Goal: Navigation & Orientation: Find specific page/section

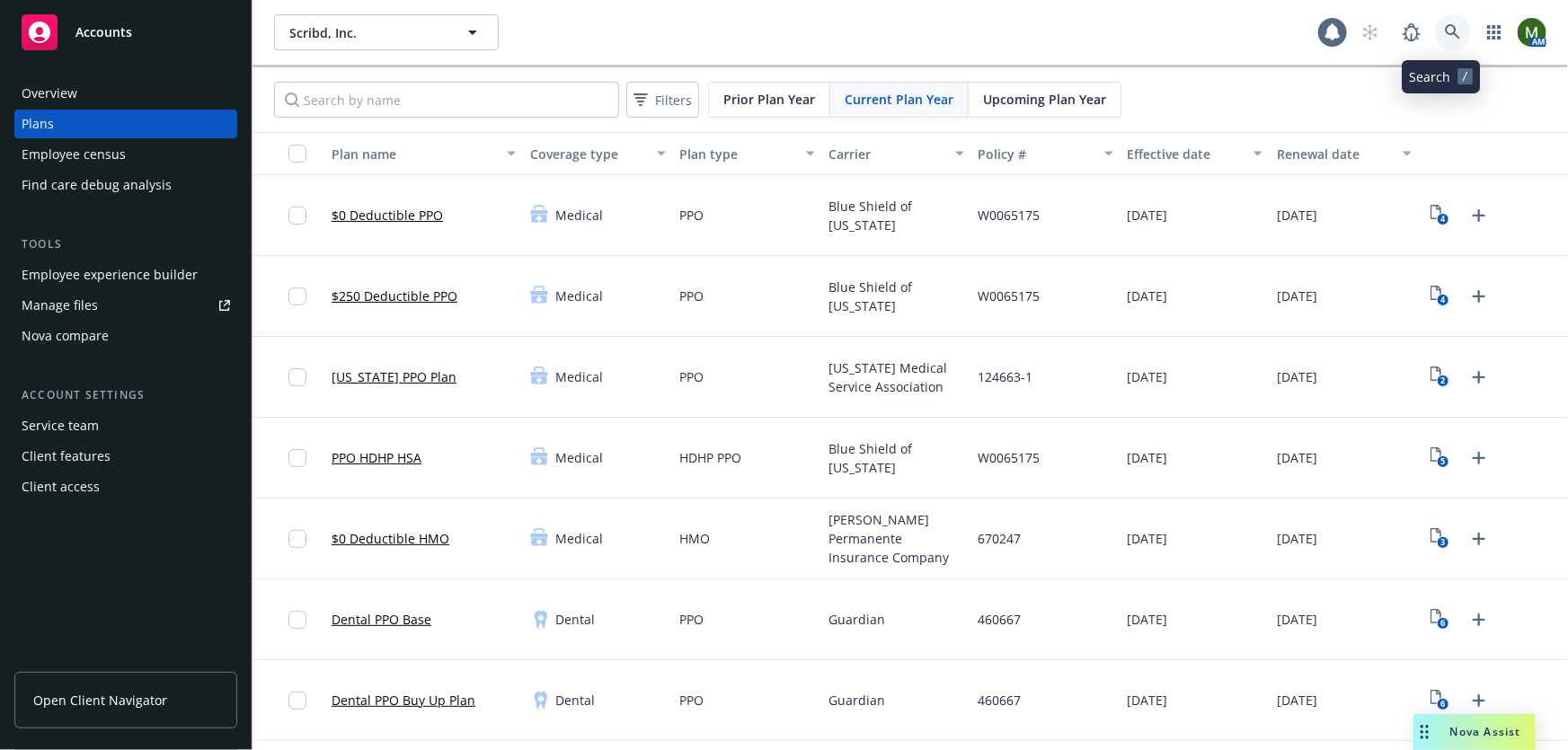
click at [1445, 32] on icon at bounding box center [1453, 32] width 16 height 16
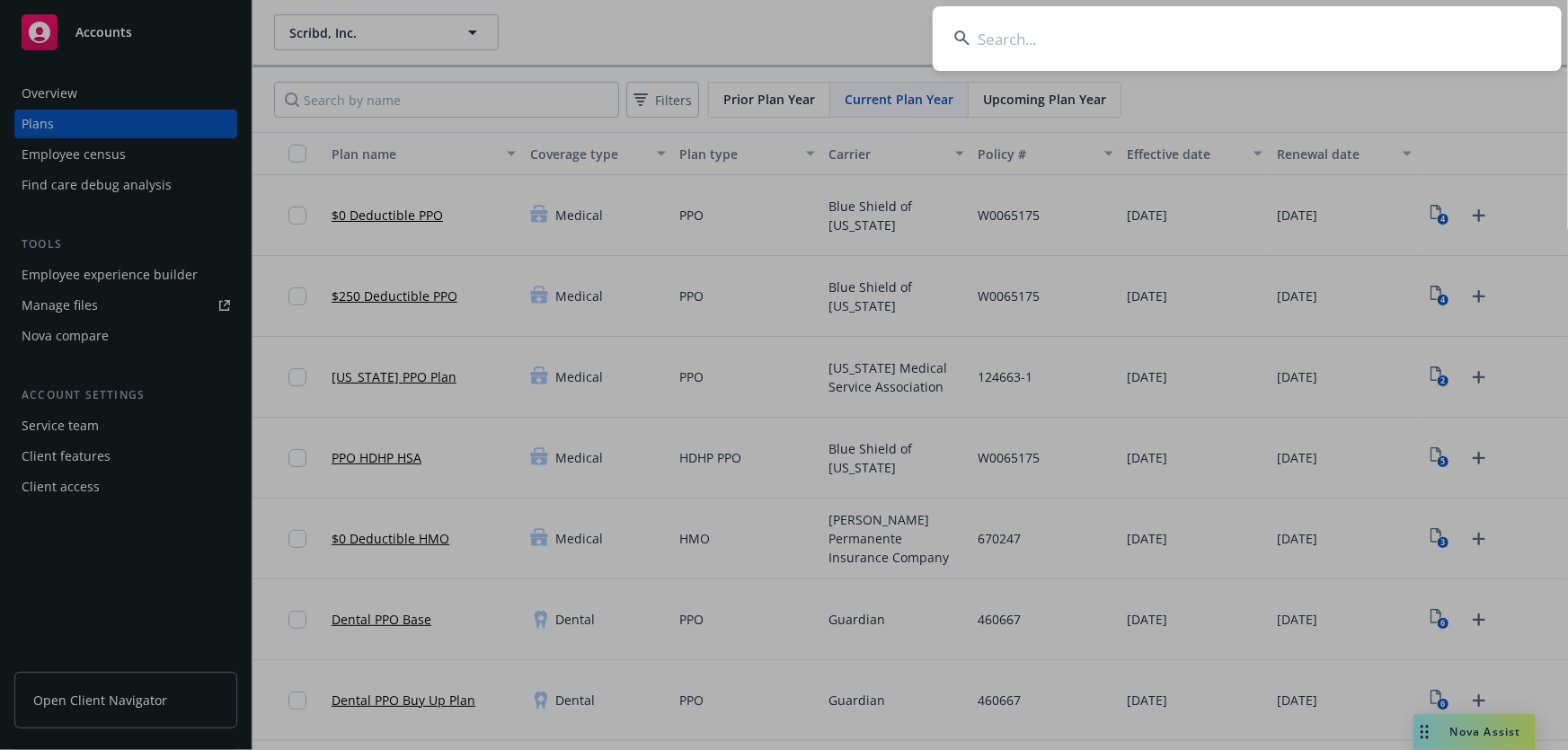
click at [1408, 38] on input at bounding box center [1247, 38] width 629 height 64
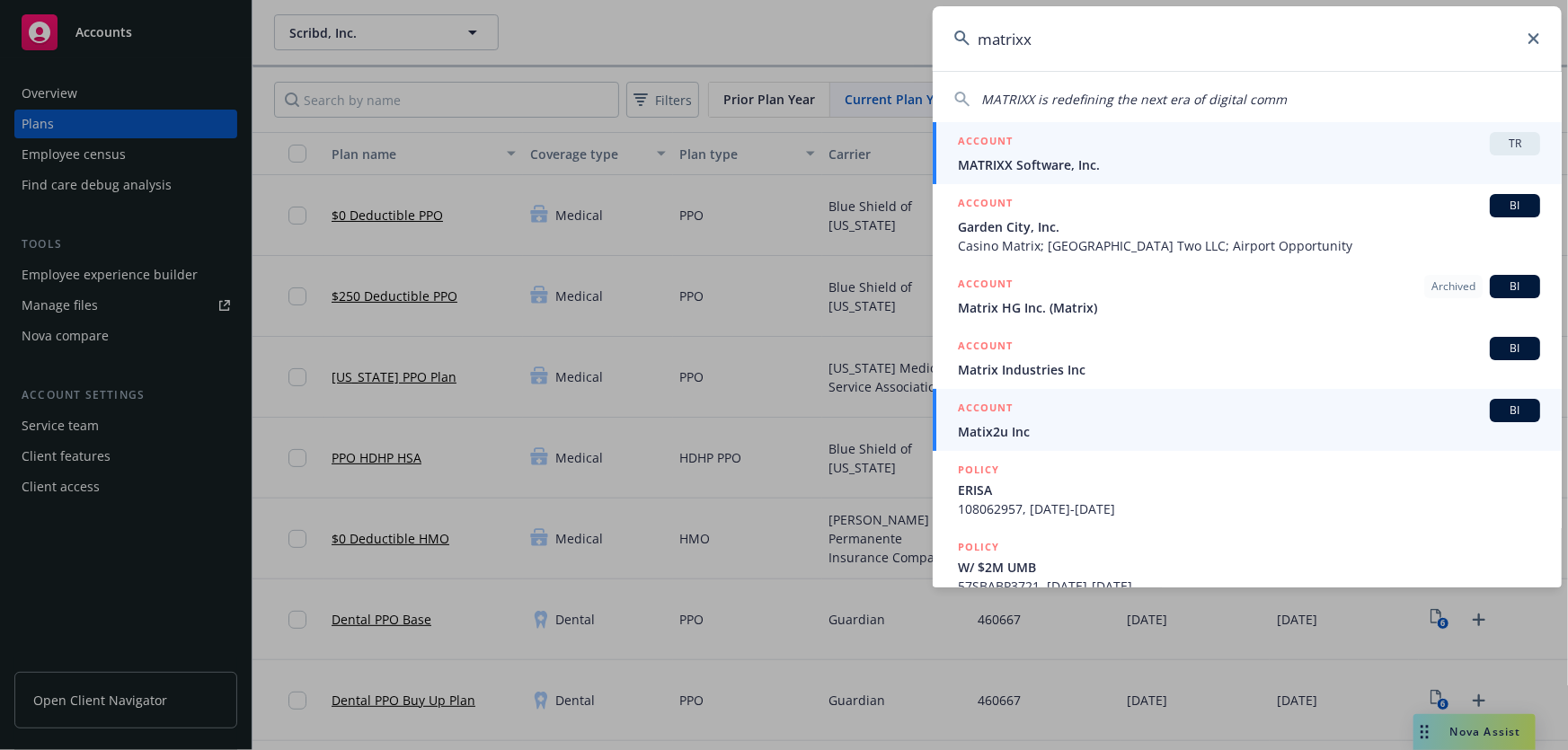
type input "matrixx"
click at [1074, 163] on span "MATRIXX Software, Inc." at bounding box center [1249, 165] width 582 height 19
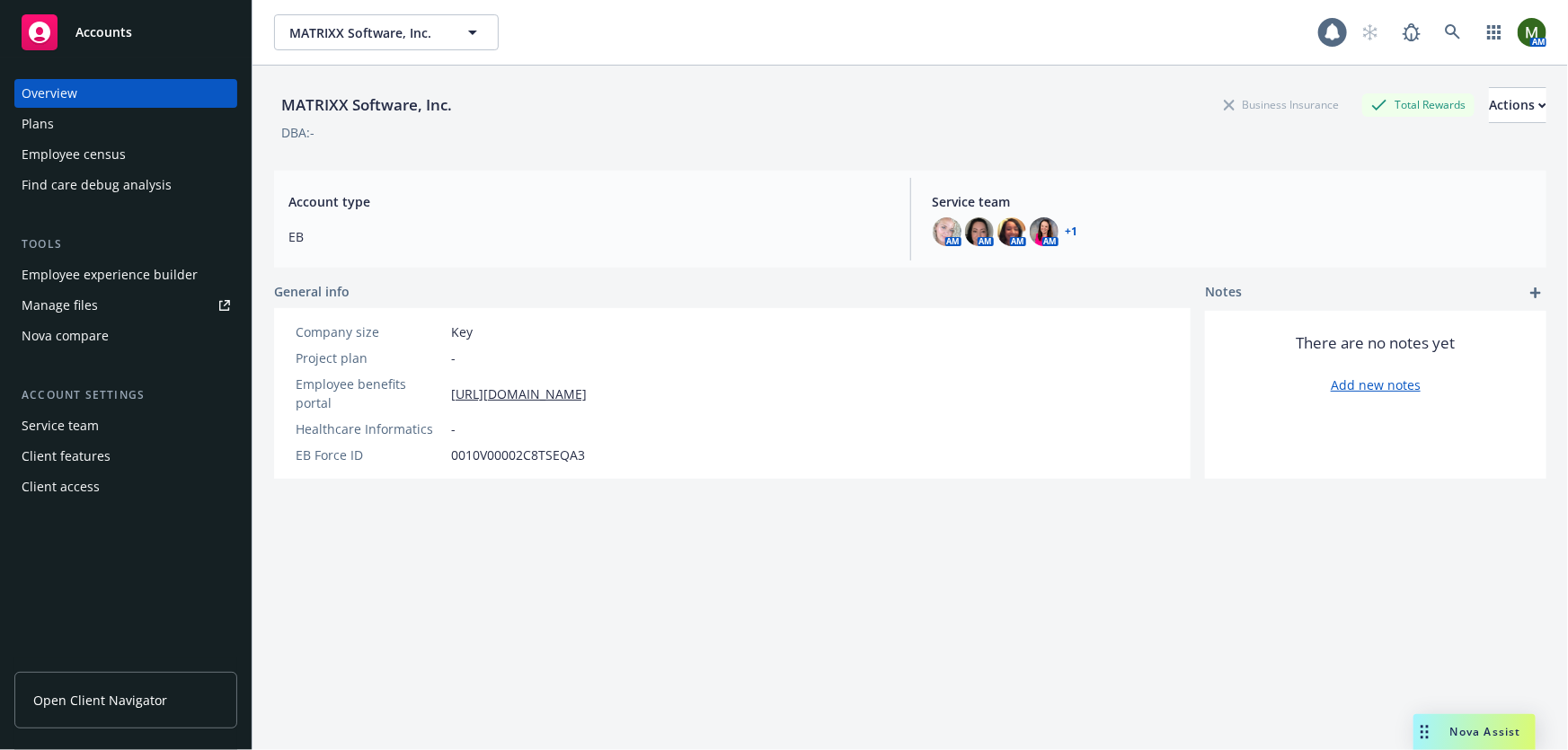
click at [138, 280] on div "Employee experience builder" at bounding box center [110, 275] width 177 height 29
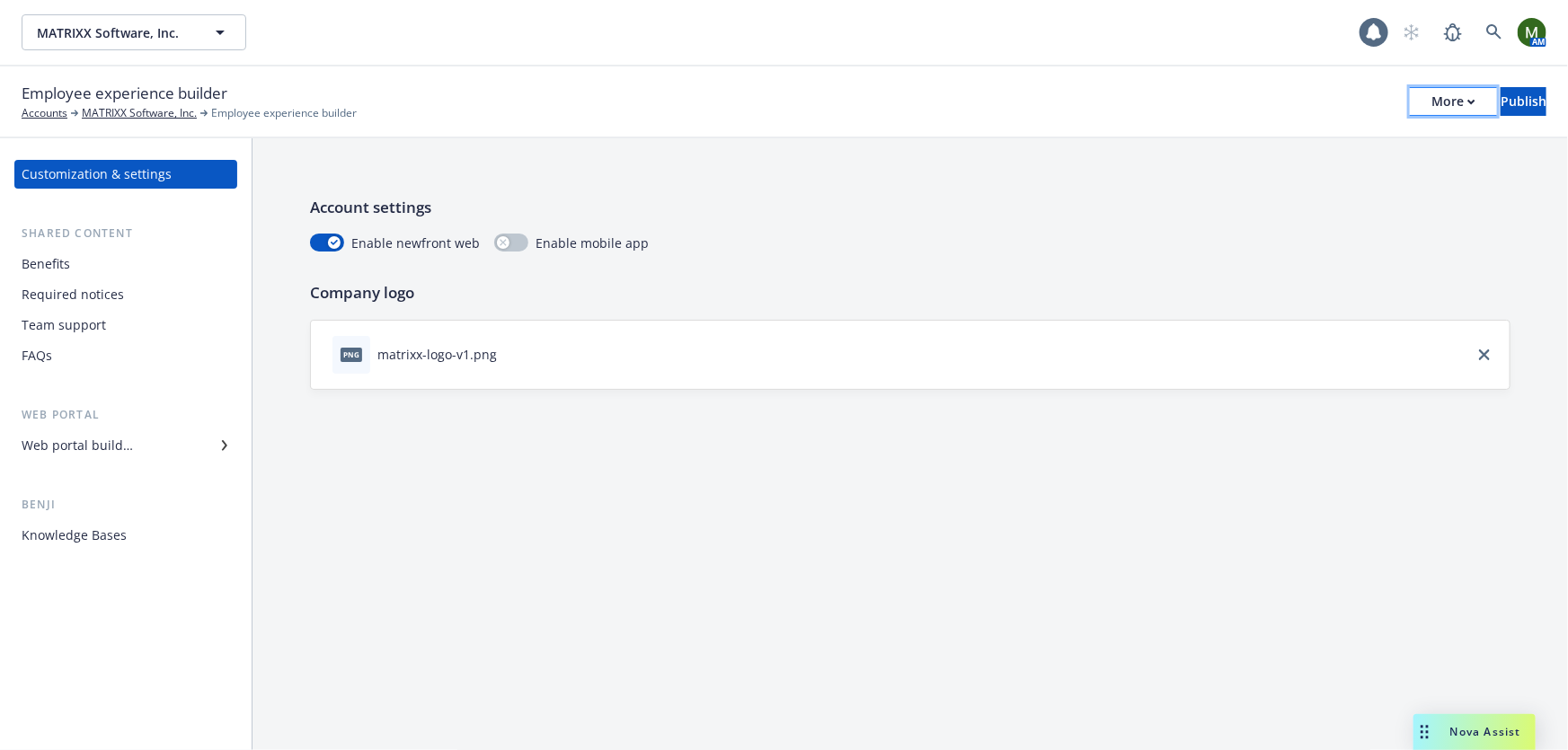
click at [1431, 101] on div "More" at bounding box center [1453, 101] width 44 height 27
click at [1349, 184] on link "Copy portal link" at bounding box center [1305, 178] width 266 height 36
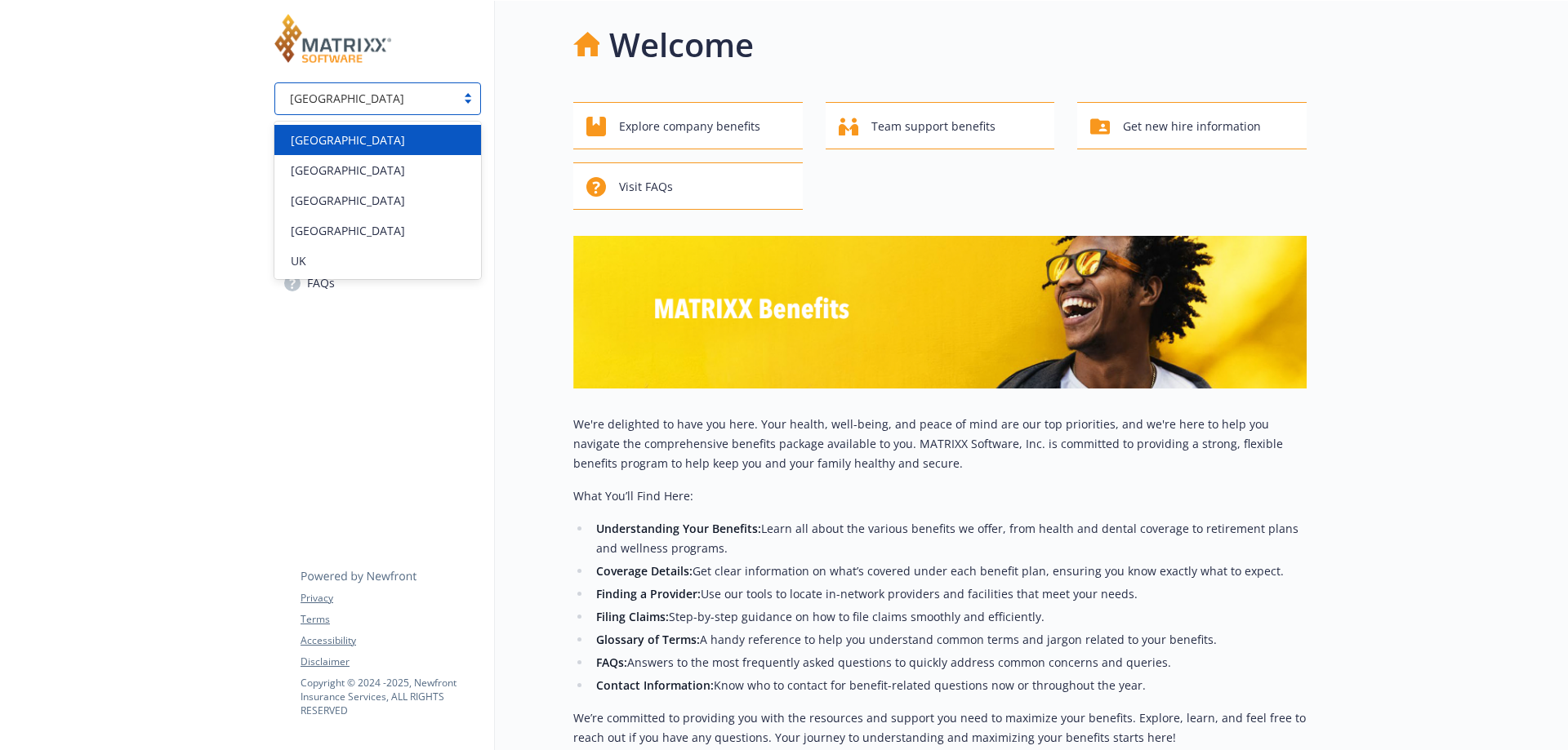
click at [362, 104] on div "[GEOGRAPHIC_DATA]" at bounding box center [365, 98] width 164 height 17
click at [357, 169] on div "[GEOGRAPHIC_DATA]" at bounding box center [377, 169] width 187 height 17
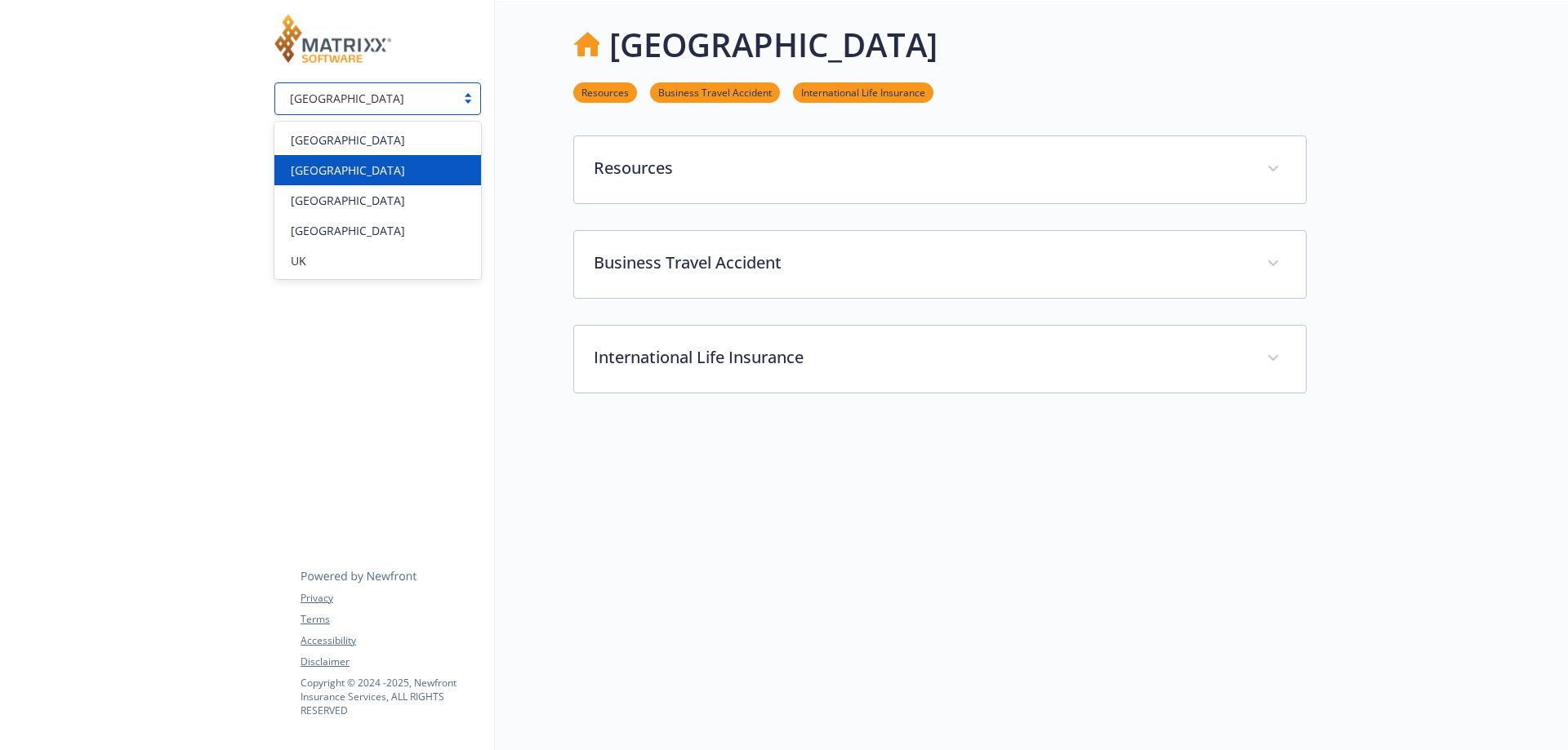
click at [417, 112] on div "[GEOGRAPHIC_DATA]" at bounding box center [377, 98] width 206 height 32
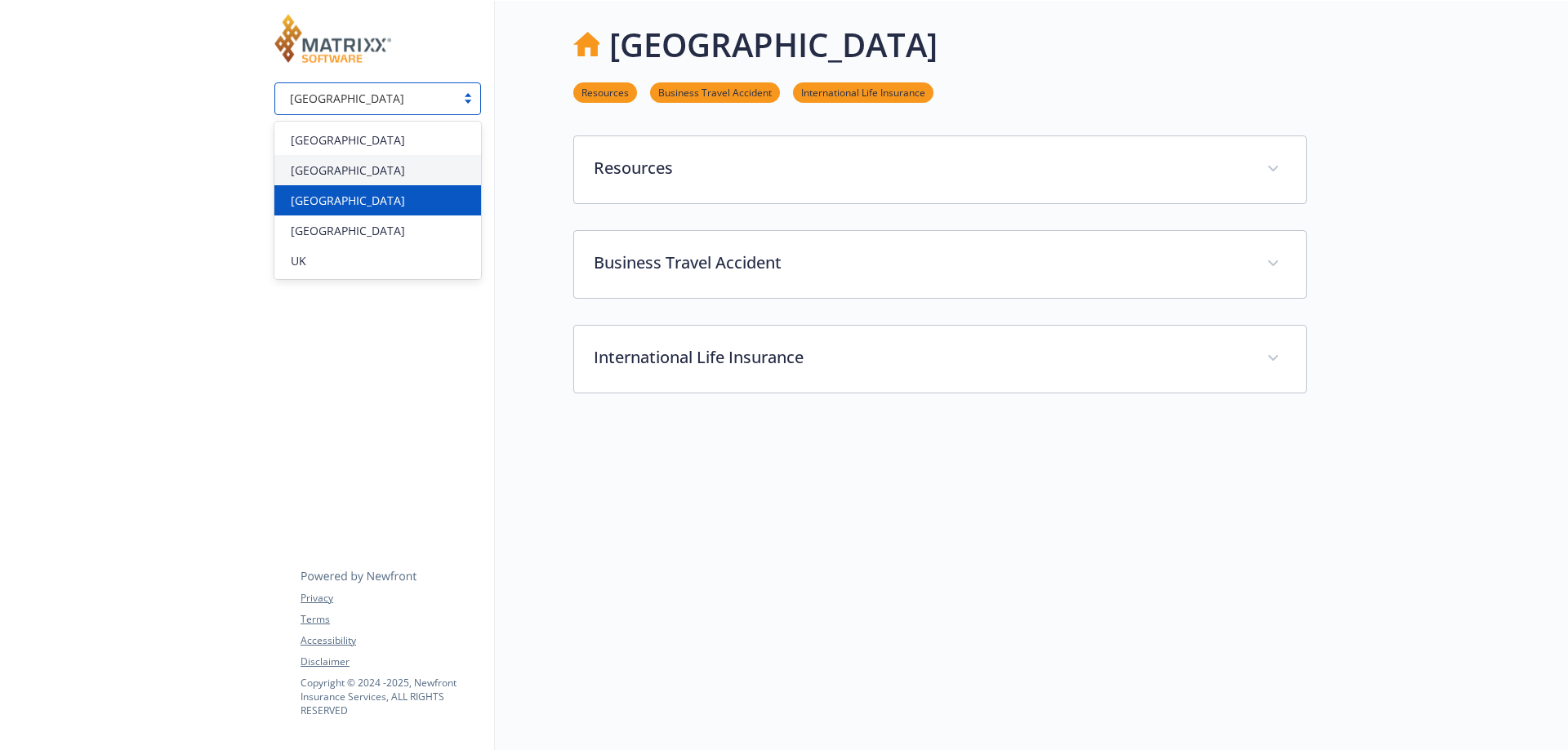
click at [400, 197] on div "[GEOGRAPHIC_DATA]" at bounding box center [377, 200] width 187 height 17
click at [417, 95] on div "[GEOGRAPHIC_DATA]" at bounding box center [365, 98] width 164 height 17
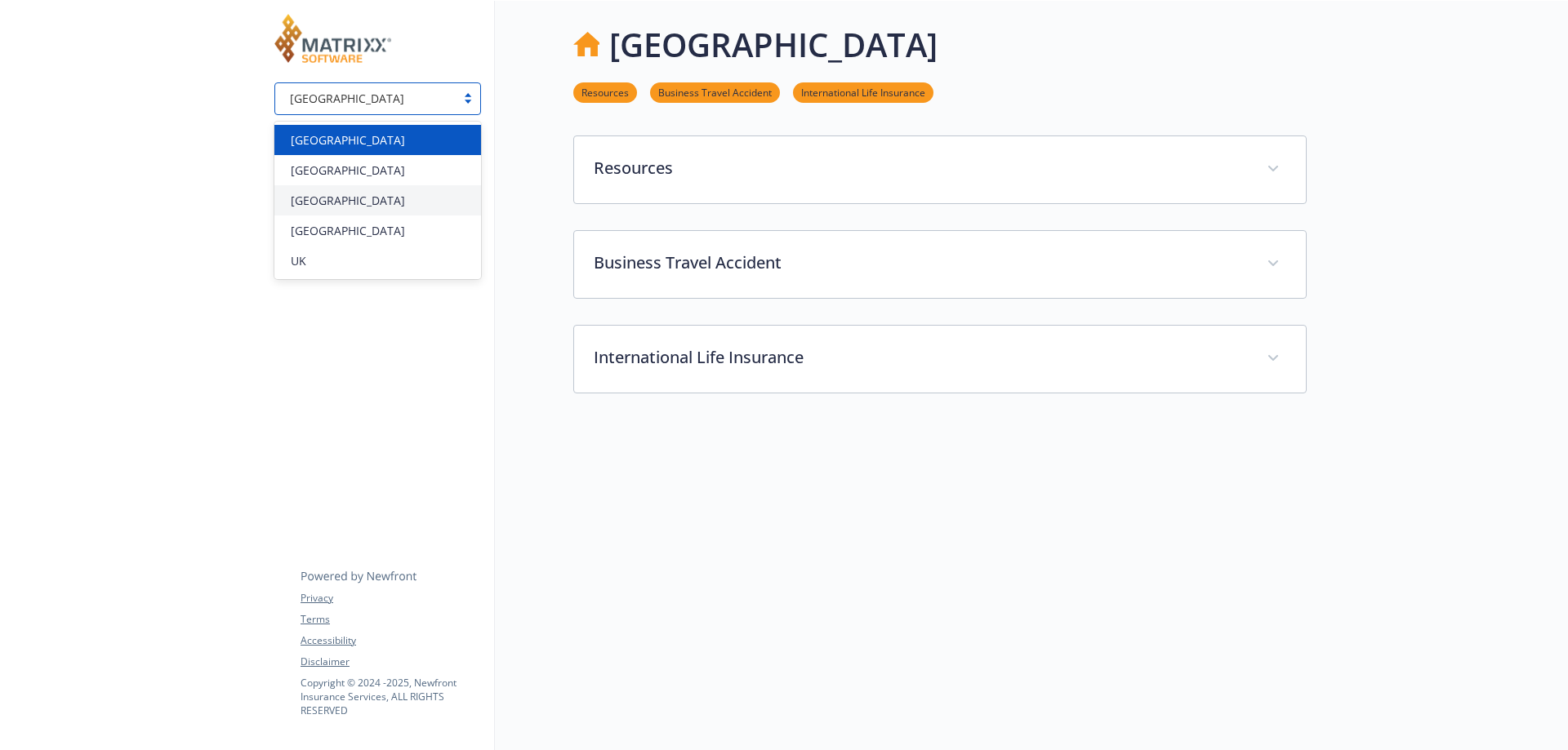
click at [403, 144] on div "[GEOGRAPHIC_DATA]" at bounding box center [377, 140] width 187 height 17
